Goal: Task Accomplishment & Management: Manage account settings

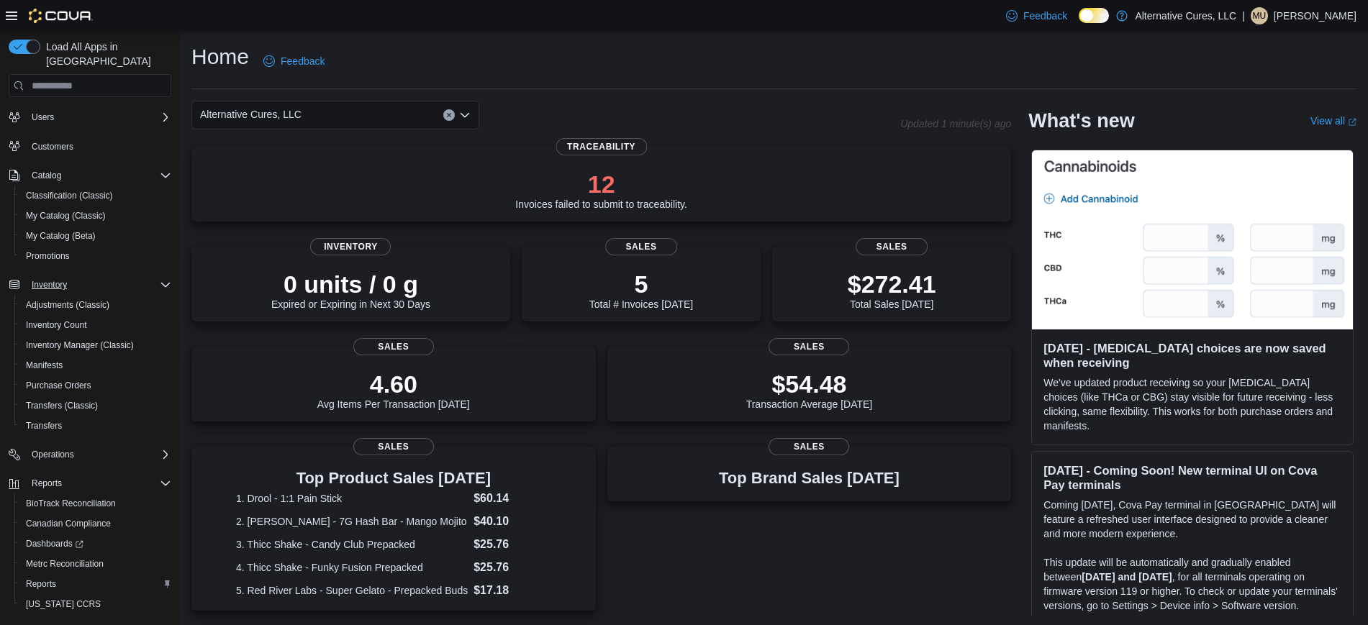
scroll to position [74, 0]
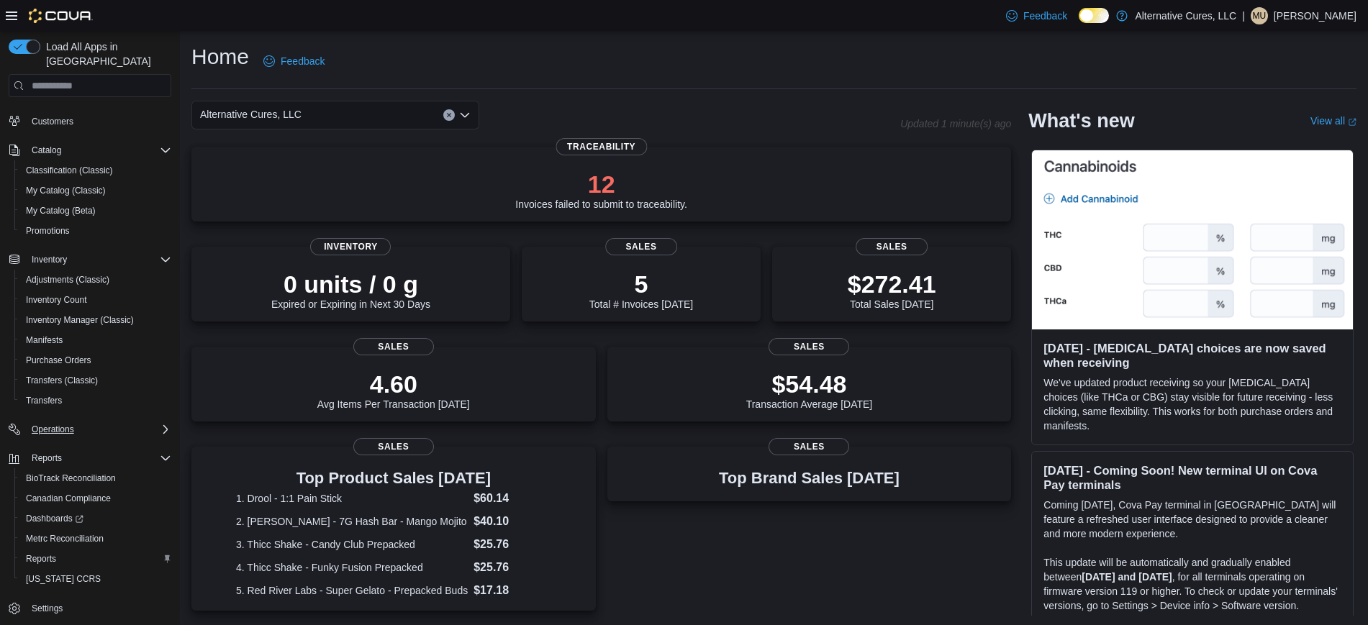
click at [106, 421] on div "Operations" at bounding box center [98, 429] width 145 height 17
click at [67, 600] on link "Settings" at bounding box center [47, 608] width 42 height 17
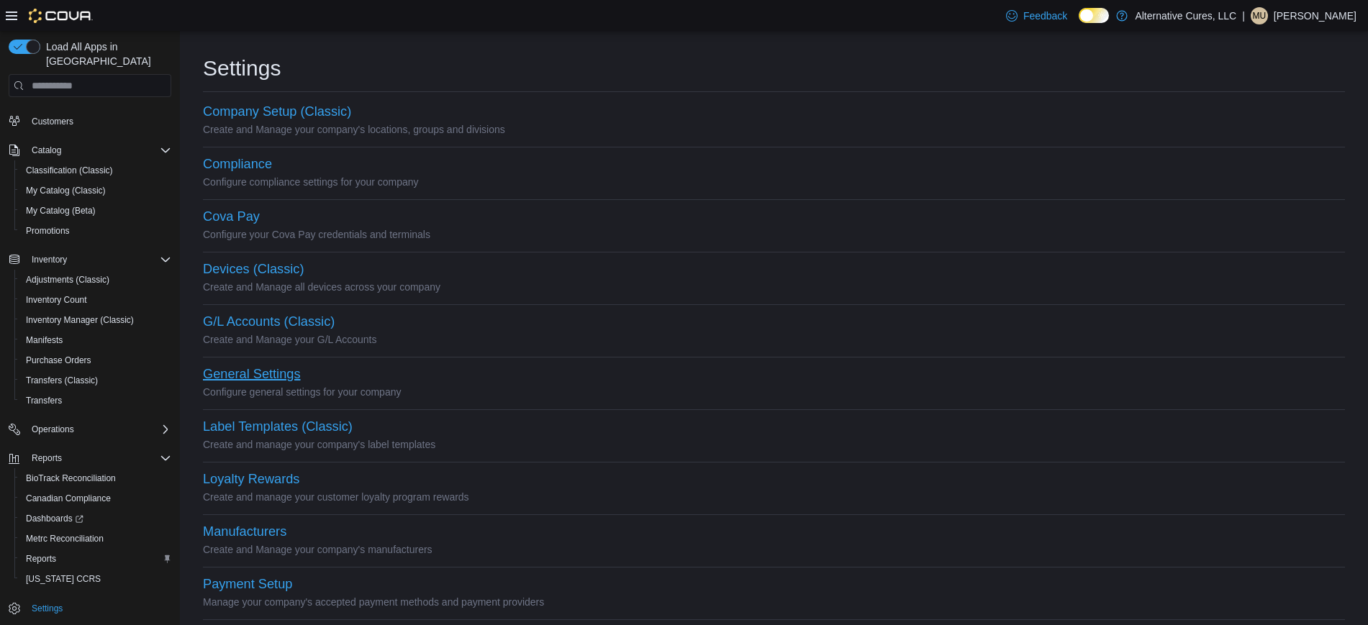
click at [276, 374] on button "General Settings" at bounding box center [251, 374] width 97 height 15
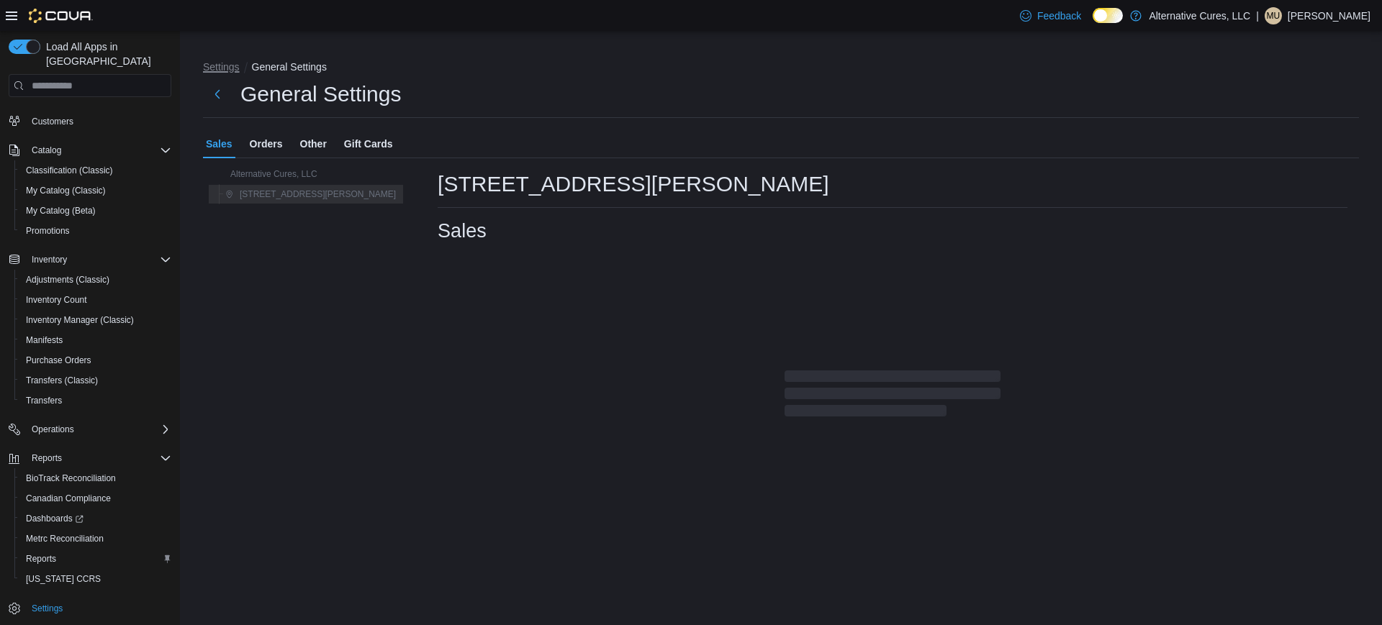
click at [215, 69] on button "Settings" at bounding box center [221, 67] width 37 height 12
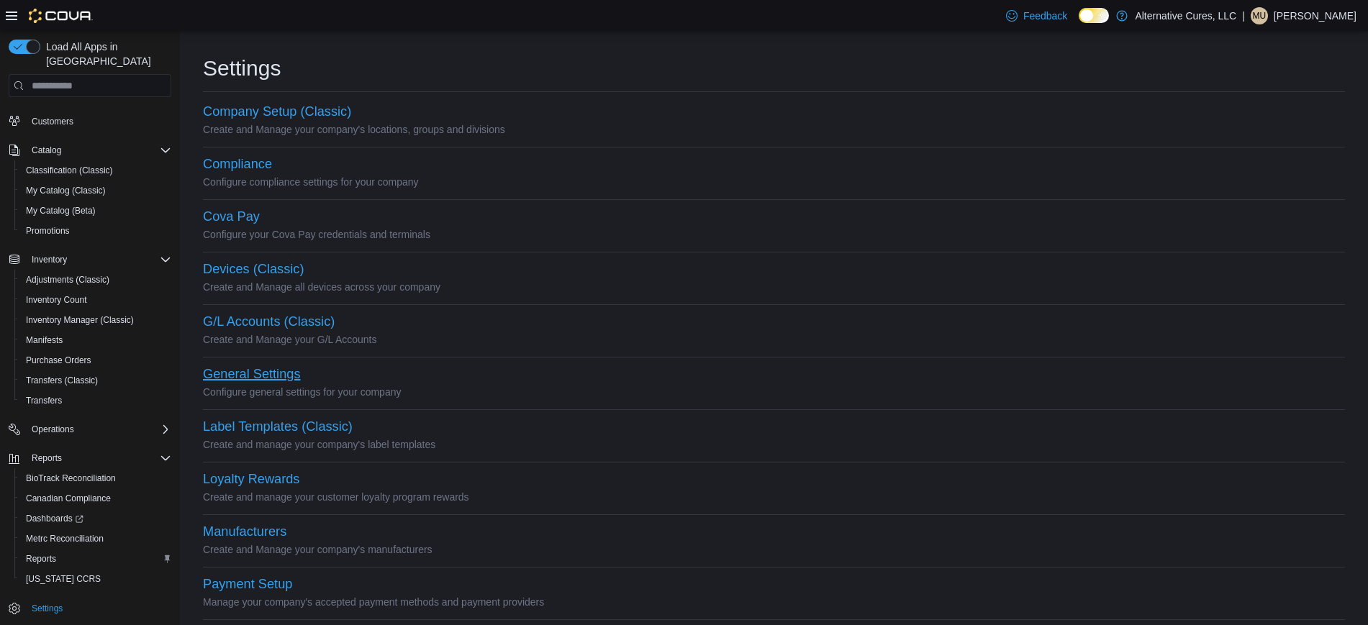
click at [268, 376] on button "General Settings" at bounding box center [251, 374] width 97 height 15
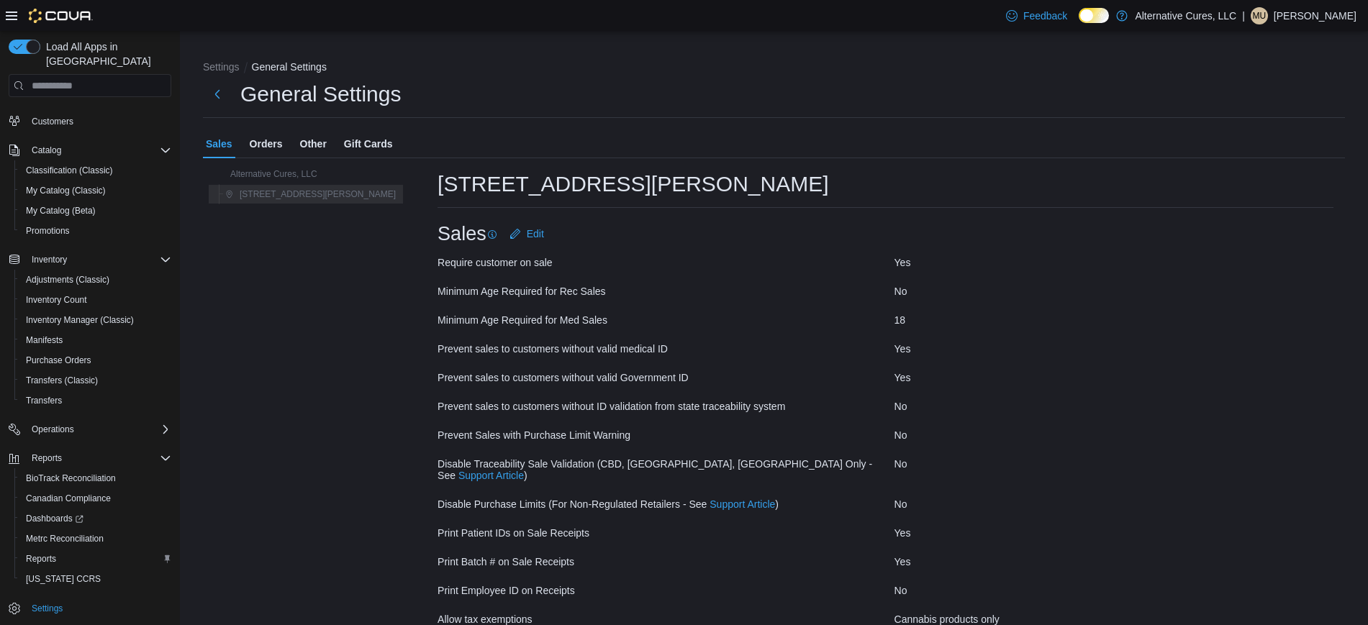
scroll to position [62, 0]
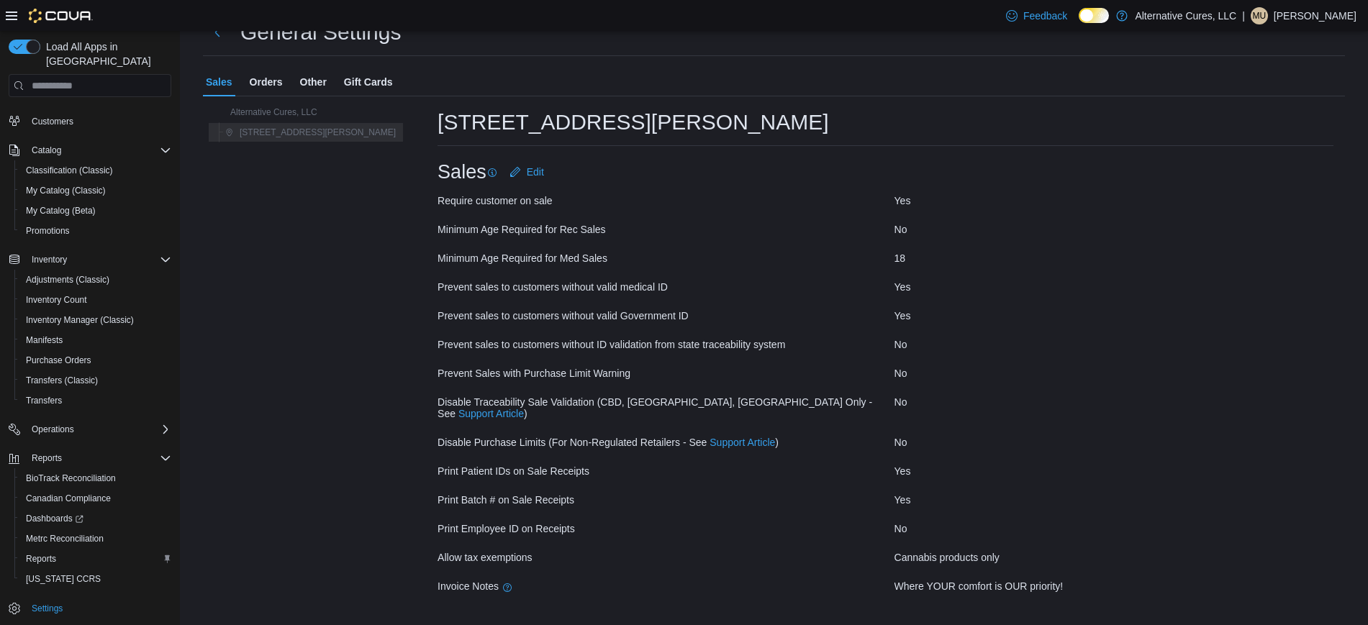
click at [305, 82] on span "Other" at bounding box center [313, 82] width 27 height 29
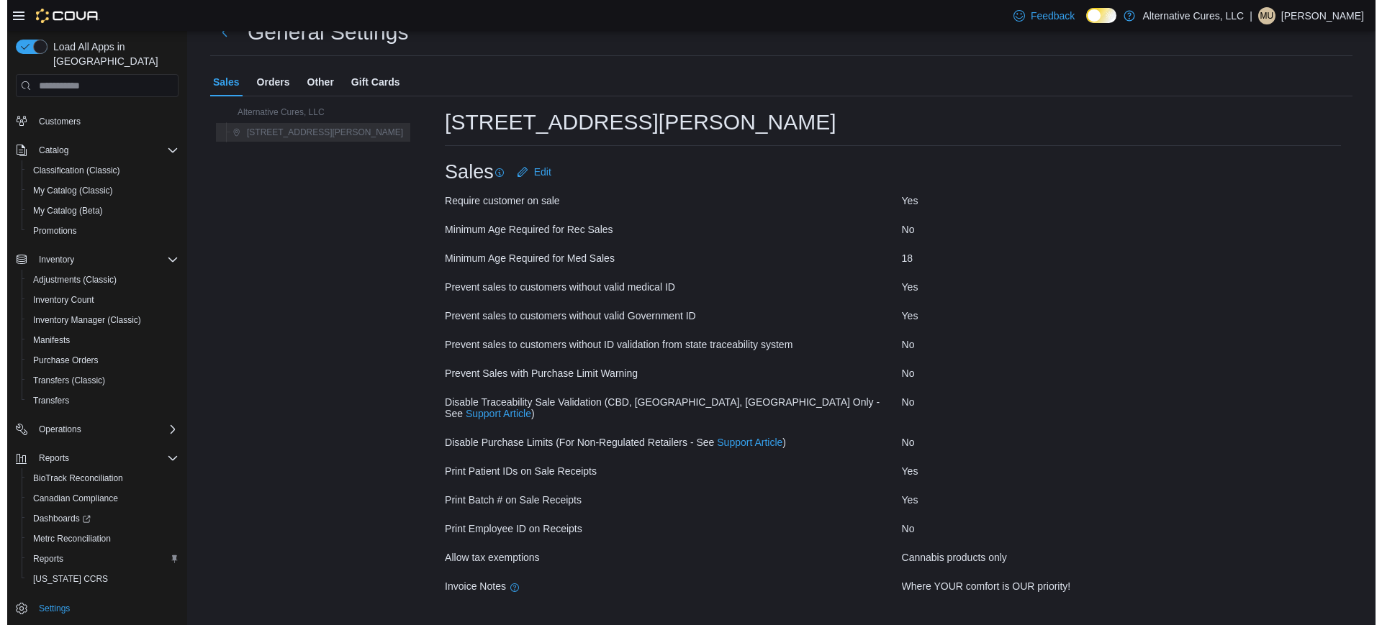
scroll to position [0, 0]
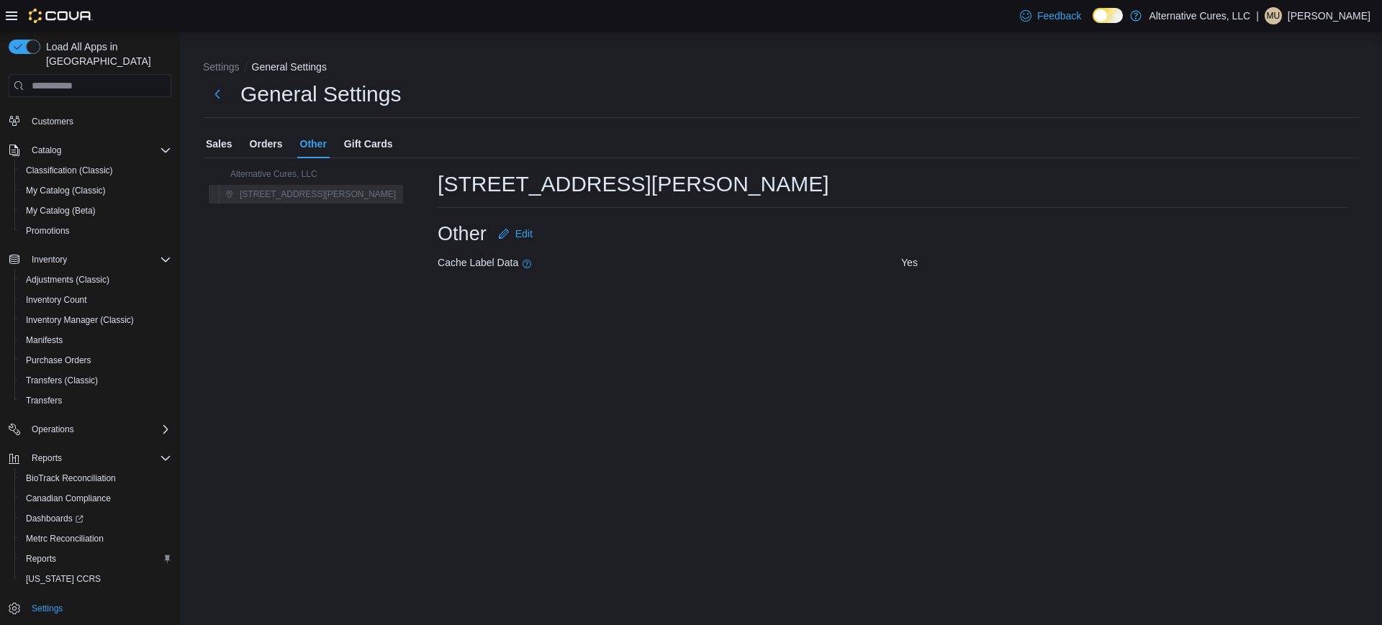
click at [265, 145] on span "Orders" at bounding box center [266, 144] width 33 height 29
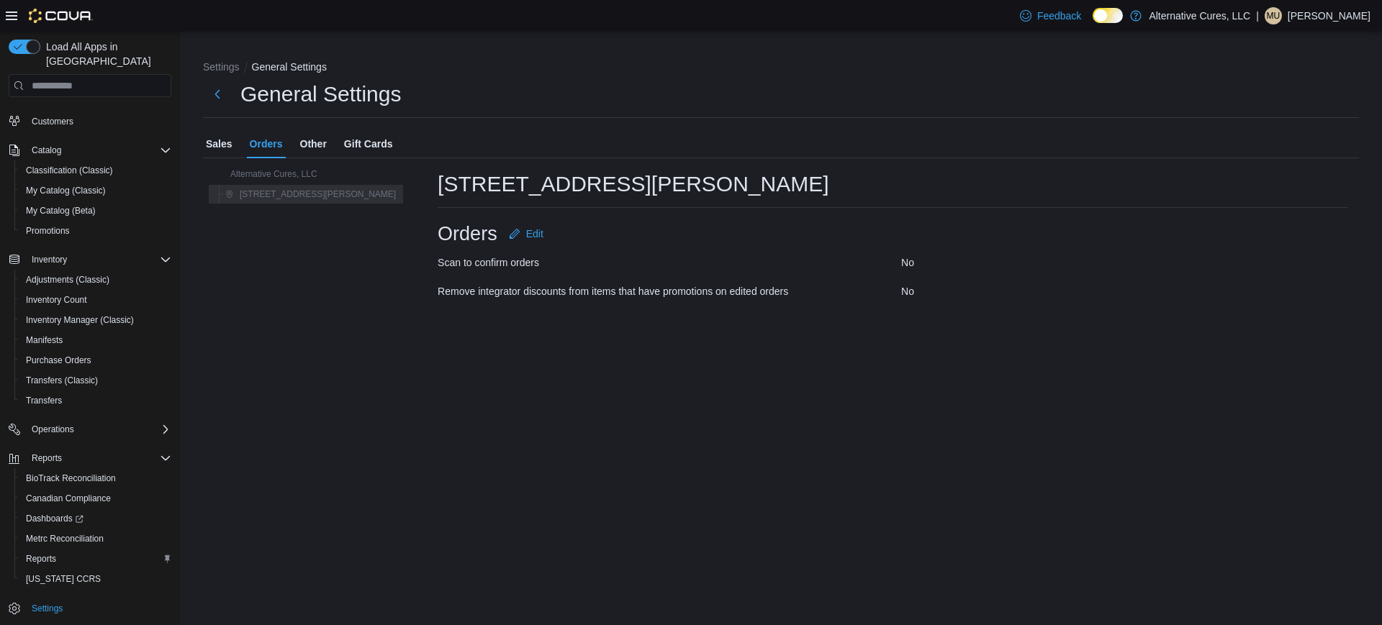
click at [318, 144] on span "Other" at bounding box center [313, 144] width 27 height 29
